Goal: Navigation & Orientation: Find specific page/section

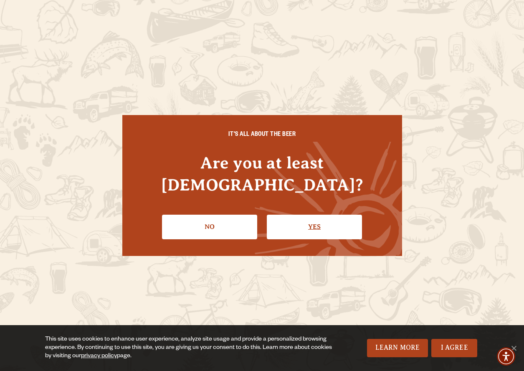
click at [322, 215] on link "Yes" at bounding box center [314, 227] width 95 height 24
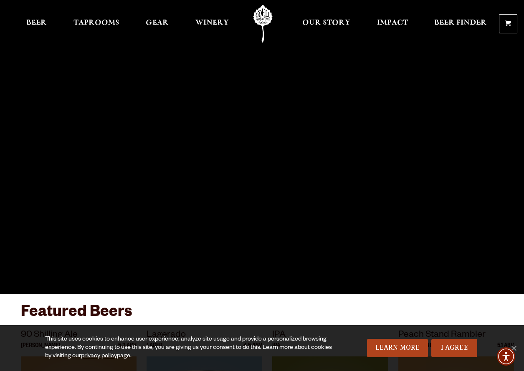
click at [263, 18] on link "Odell Home" at bounding box center [262, 24] width 31 height 38
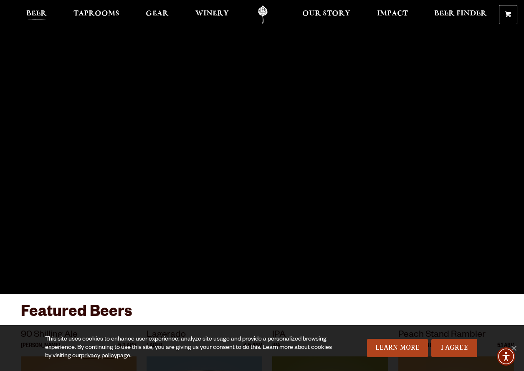
click at [35, 10] on link "Beer" at bounding box center [36, 14] width 31 height 19
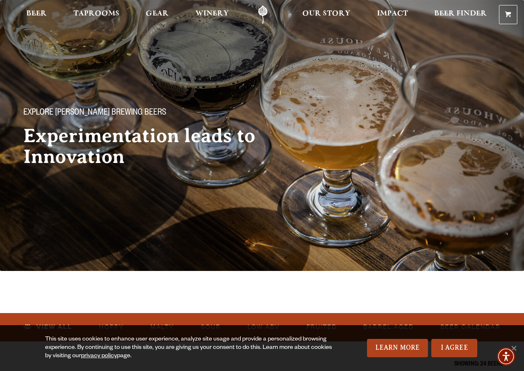
click at [265, 11] on link "Odell Home" at bounding box center [262, 14] width 31 height 19
